Goal: Navigation & Orientation: Find specific page/section

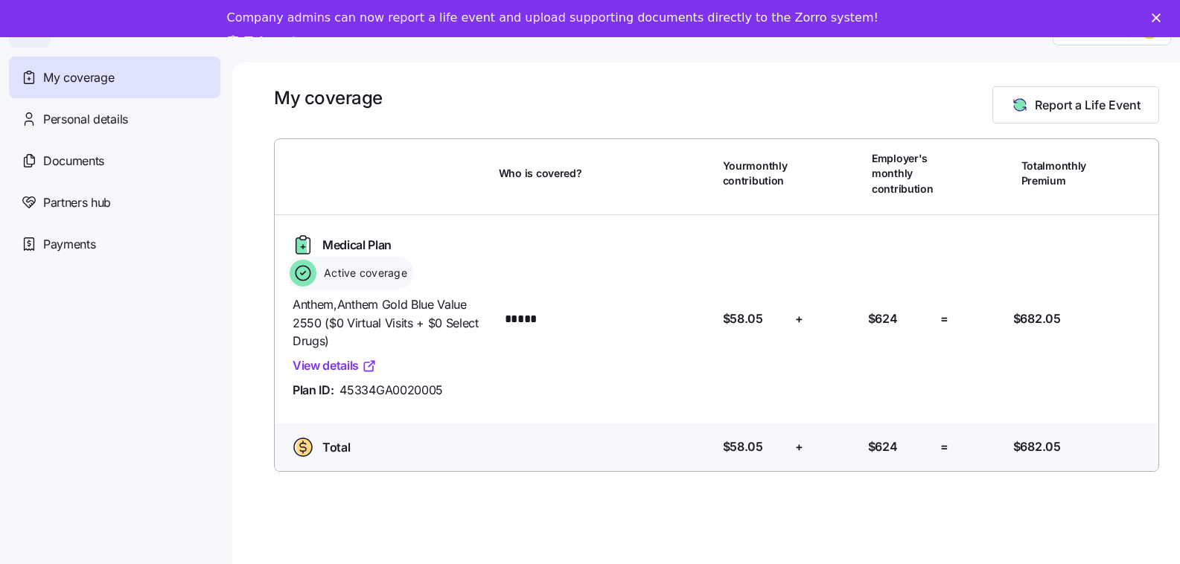
scroll to position [48, 0]
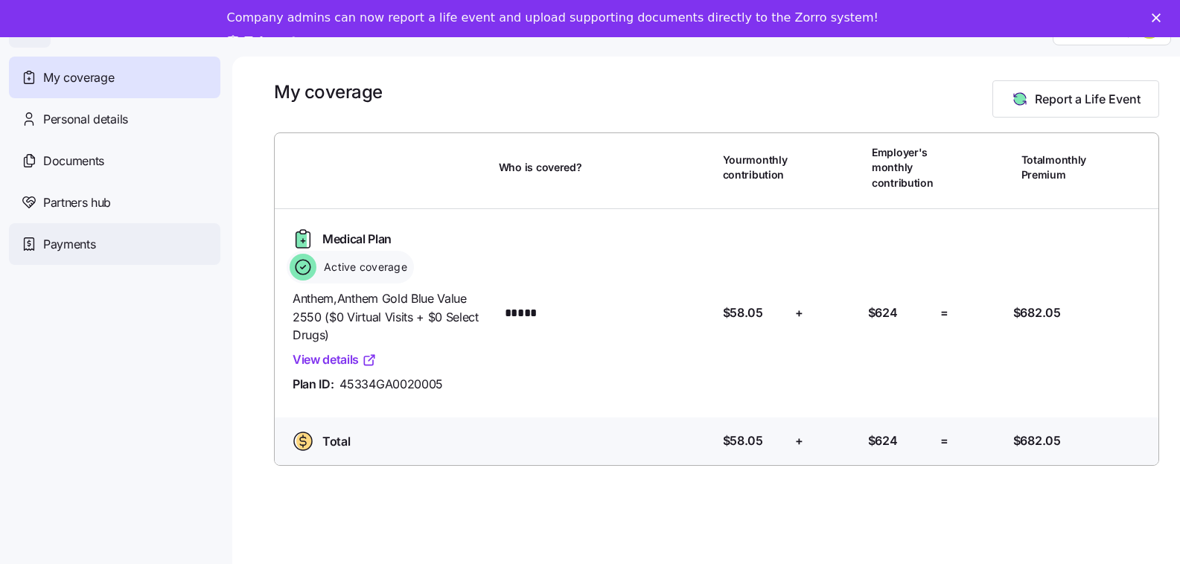
click at [78, 246] on span "Payments" at bounding box center [69, 244] width 52 height 19
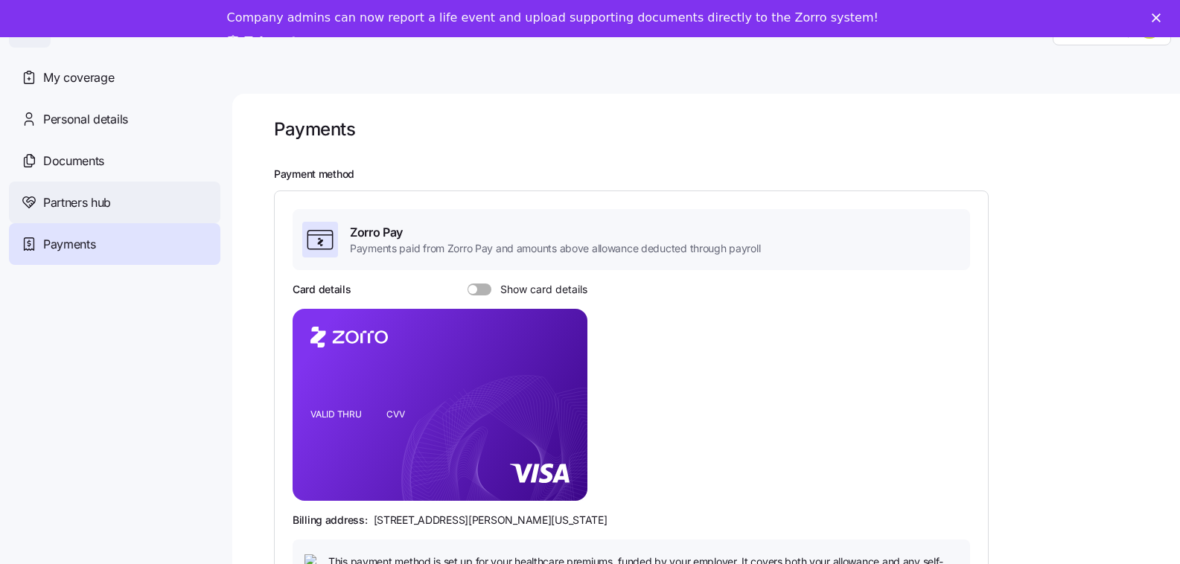
click at [81, 208] on span "Partners hub" at bounding box center [77, 203] width 68 height 19
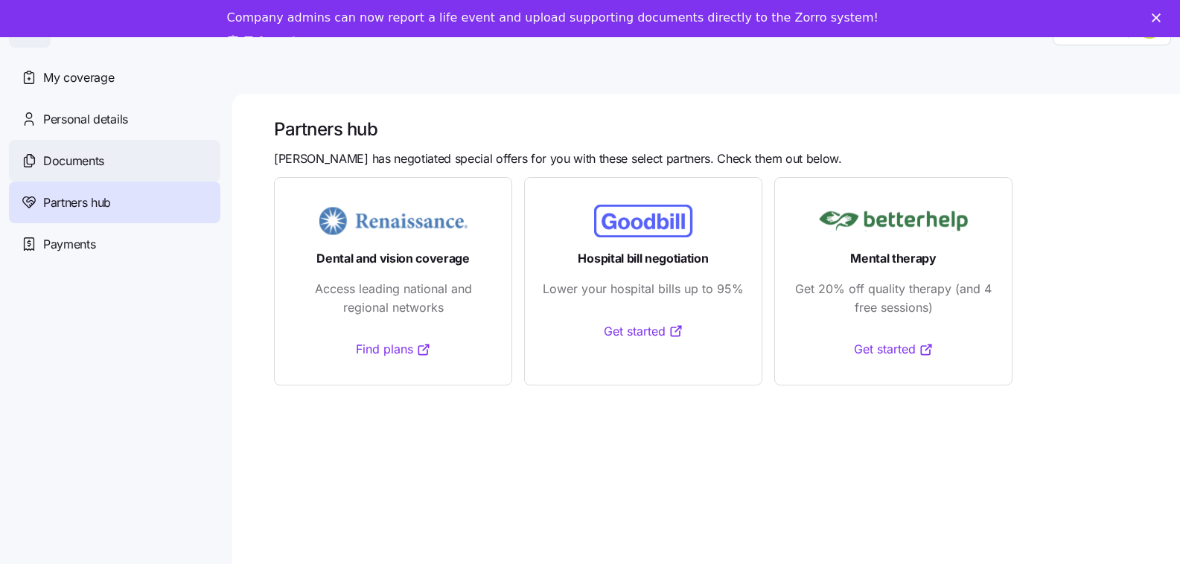
click at [109, 157] on div "Documents" at bounding box center [114, 161] width 211 height 42
click at [87, 158] on span "Documents" at bounding box center [73, 161] width 61 height 19
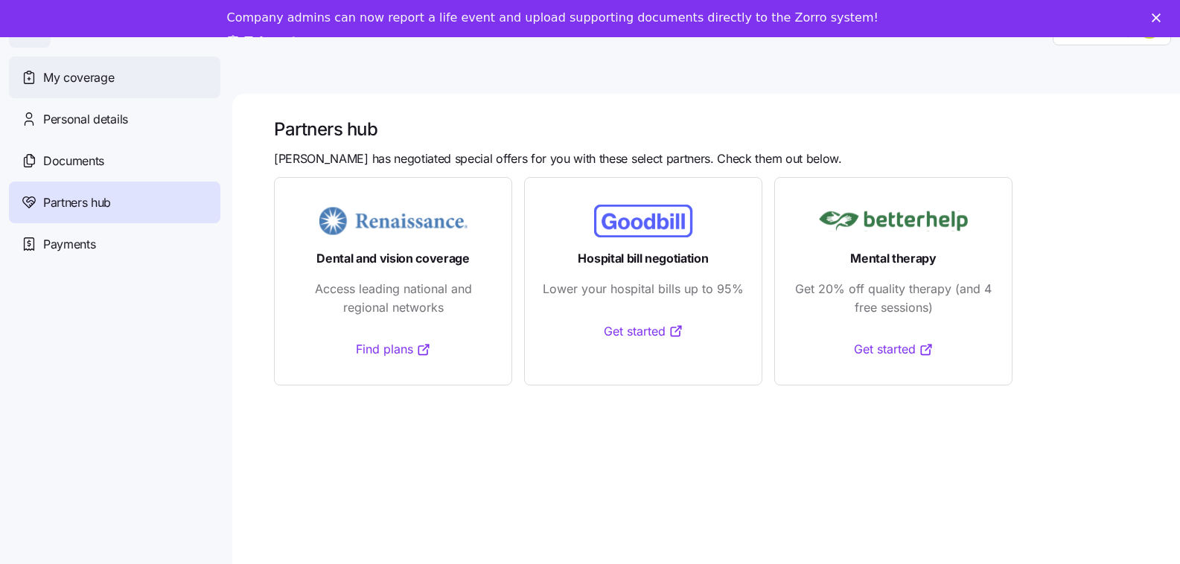
click at [95, 80] on span "My coverage" at bounding box center [78, 77] width 71 height 19
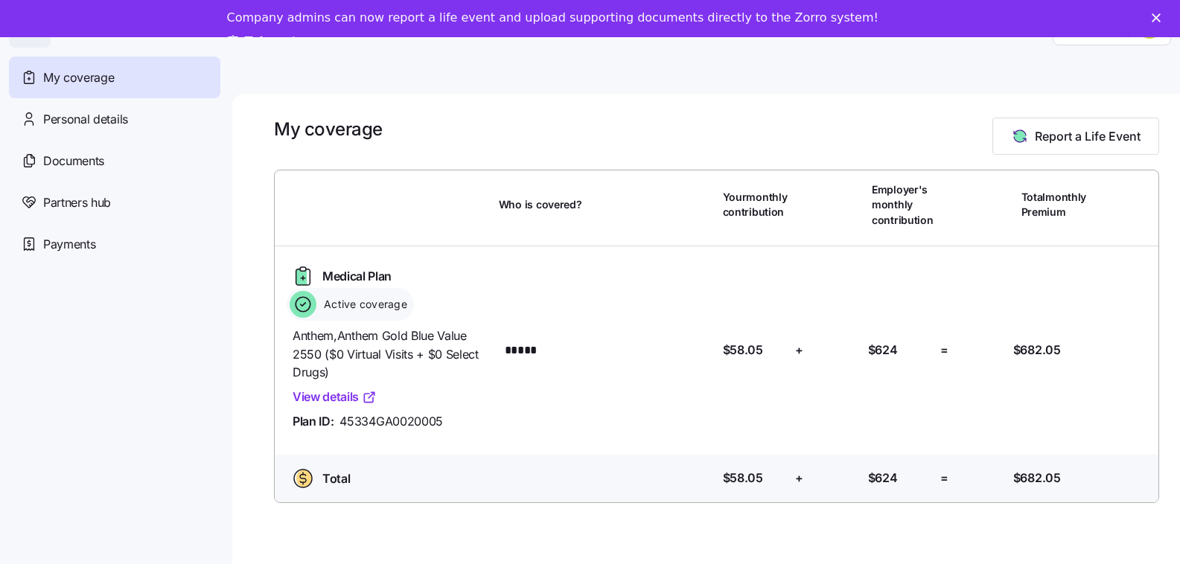
click at [319, 403] on link "View details" at bounding box center [335, 397] width 84 height 19
